Goal: Task Accomplishment & Management: Complete application form

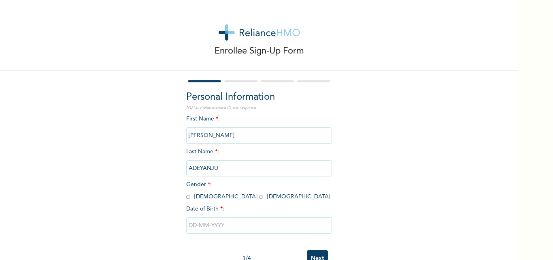
click at [186, 196] on input "radio" at bounding box center [188, 197] width 4 height 8
radio input "true"
click at [208, 225] on input "text" at bounding box center [259, 225] width 146 height 16
select select "7"
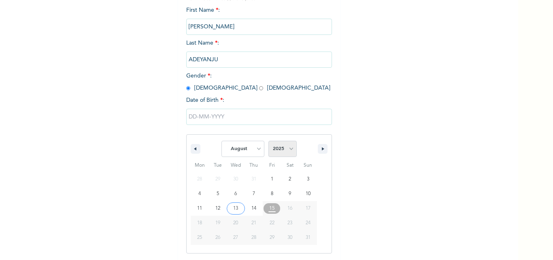
click at [289, 148] on select "2025 2024 2023 2022 2021 2020 2019 2018 2017 2016 2015 2014 2013 2012 2011 2010…" at bounding box center [283, 149] width 28 height 16
select select "1990"
click at [269, 141] on select "2025 2024 2023 2022 2021 2020 2019 2018 2017 2016 2015 2014 2013 2012 2011 2010…" at bounding box center [283, 149] width 28 height 16
click at [255, 149] on select "January February March April May June July August September October November De…" at bounding box center [243, 149] width 43 height 16
select select "2"
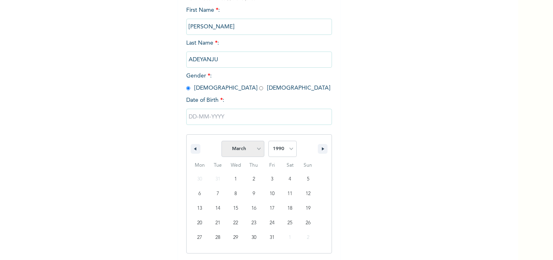
click at [222, 141] on select "January February March April May June July August September October November De…" at bounding box center [243, 149] width 43 height 16
type input "[DATE]"
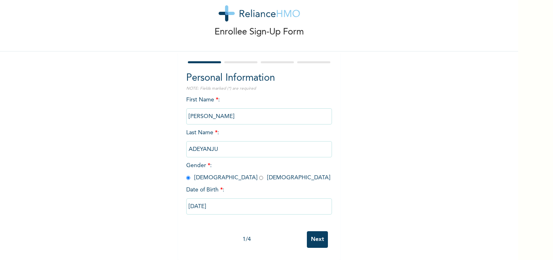
scroll to position [25, 0]
click at [318, 240] on input "Next" at bounding box center [317, 239] width 21 height 17
